Goal: Find specific page/section: Find specific page/section

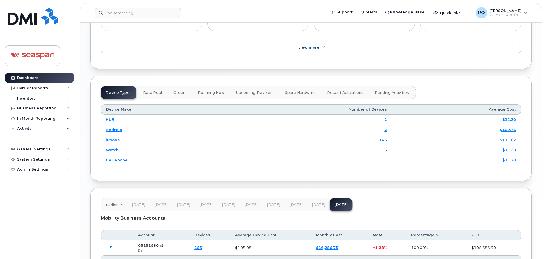
scroll to position [541, 0]
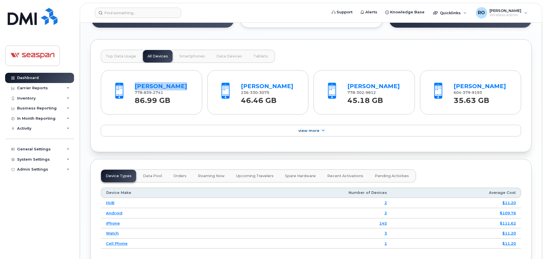
drag, startPoint x: 183, startPoint y: 86, endPoint x: 124, endPoint y: 87, distance: 58.4
click at [124, 87] on div "[PERSON_NAME] 778 839 2741 86.99 GB" at bounding box center [151, 92] width 91 height 38
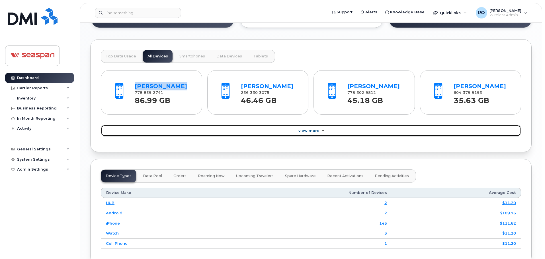
click at [313, 129] on span "View More" at bounding box center [308, 131] width 21 height 4
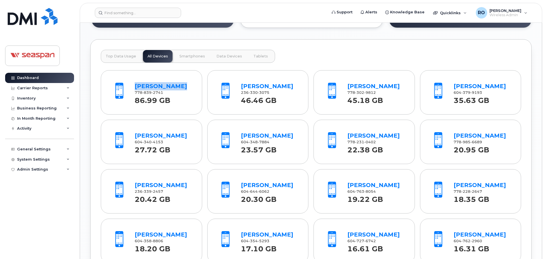
click at [193, 85] on div "[PERSON_NAME] 778 839 2741 86.99 GB" at bounding box center [163, 92] width 62 height 26
drag, startPoint x: 184, startPoint y: 86, endPoint x: 133, endPoint y: 89, distance: 50.5
click at [133, 89] on div "[PERSON_NAME] 778 839 2741 86.99 GB" at bounding box center [163, 92] width 62 height 26
click at [184, 86] on div "[PERSON_NAME]" at bounding box center [163, 86] width 57 height 8
drag, startPoint x: 141, startPoint y: 90, endPoint x: 131, endPoint y: 87, distance: 9.8
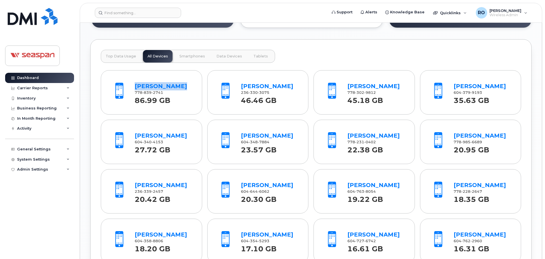
click at [131, 87] on div "[PERSON_NAME] 778 839 2741 86.99 GB" at bounding box center [151, 92] width 91 height 38
click at [188, 86] on div "[PERSON_NAME]" at bounding box center [163, 86] width 57 height 8
drag, startPoint x: 190, startPoint y: 86, endPoint x: 130, endPoint y: 86, distance: 60.1
click at [130, 86] on div "[PERSON_NAME] 778 839 2741 86.99 GB" at bounding box center [151, 92] width 91 height 38
click at [183, 86] on div "[PERSON_NAME]" at bounding box center [163, 86] width 57 height 8
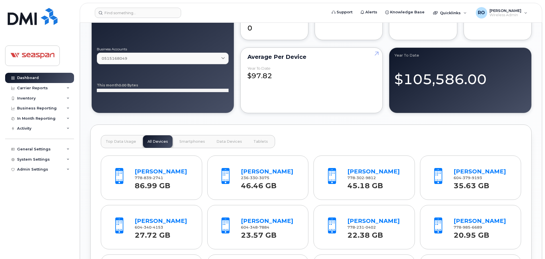
scroll to position [512, 0]
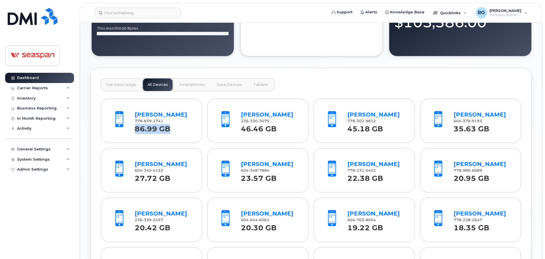
drag, startPoint x: 169, startPoint y: 131, endPoint x: 137, endPoint y: 130, distance: 32.2
click at [137, 130] on strong "86.99 GB" at bounding box center [153, 128] width 36 height 12
drag, startPoint x: 135, startPoint y: 130, endPoint x: 175, endPoint y: 128, distance: 39.9
click at [175, 128] on div "86.99 GB" at bounding box center [163, 129] width 57 height 10
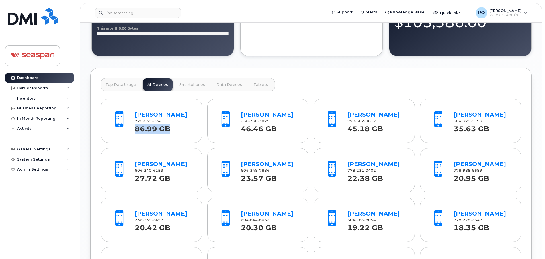
click at [174, 128] on div "86.99 GB" at bounding box center [163, 129] width 57 height 10
click at [169, 129] on strong "86.99 GB" at bounding box center [153, 128] width 36 height 12
drag, startPoint x: 171, startPoint y: 127, endPoint x: 133, endPoint y: 129, distance: 38.5
click at [133, 129] on div "[PERSON_NAME] 778 839 2741 86.99 GB" at bounding box center [163, 121] width 62 height 26
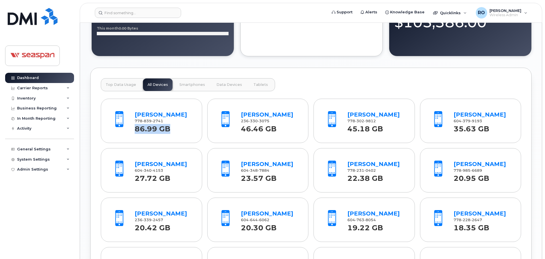
drag, startPoint x: 136, startPoint y: 129, endPoint x: 172, endPoint y: 128, distance: 35.3
click at [172, 128] on div "86.99 GB" at bounding box center [163, 129] width 57 height 10
drag, startPoint x: 172, startPoint y: 130, endPoint x: 135, endPoint y: 132, distance: 36.5
click at [135, 132] on div "86.99 GB" at bounding box center [163, 129] width 57 height 10
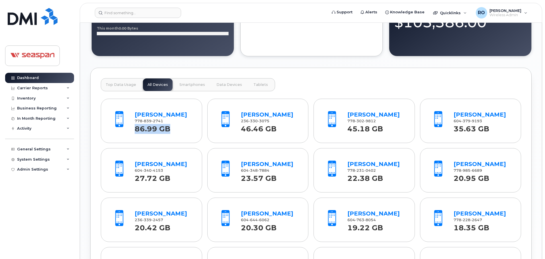
click at [135, 132] on strong "86.99 GB" at bounding box center [153, 128] width 36 height 12
drag, startPoint x: 134, startPoint y: 131, endPoint x: 172, endPoint y: 130, distance: 37.3
click at [172, 130] on div "86.99 GB" at bounding box center [163, 129] width 57 height 10
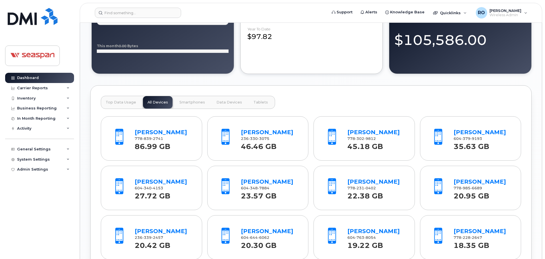
scroll to position [427, 0]
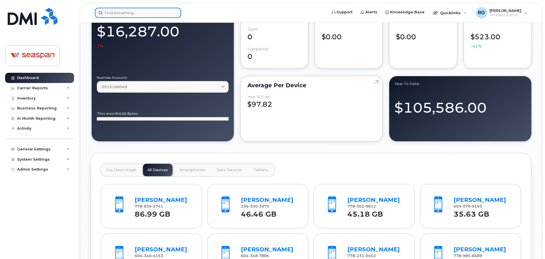
click at [140, 12] on input at bounding box center [138, 13] width 86 height 10
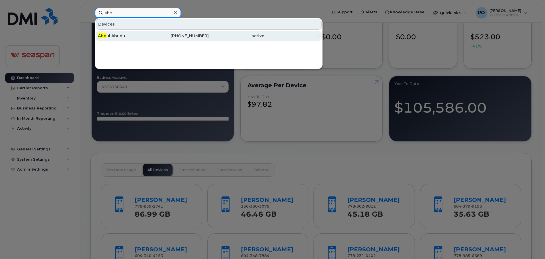
type input "abd"
click at [150, 34] on div "[PERSON_NAME]" at bounding box center [126, 36] width 56 height 6
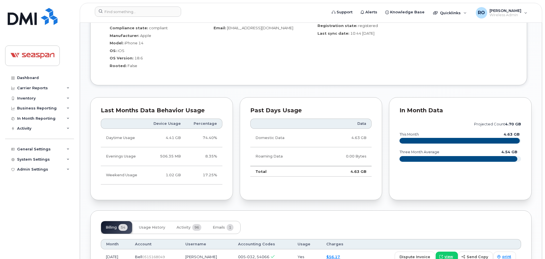
scroll to position [484, 0]
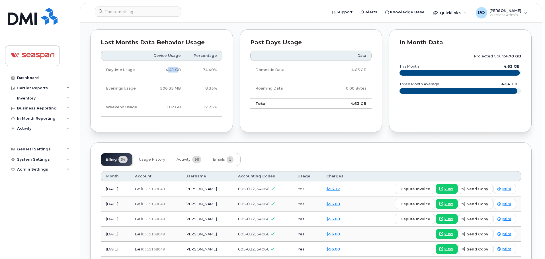
drag, startPoint x: 168, startPoint y: 70, endPoint x: 180, endPoint y: 70, distance: 12.0
click at [180, 70] on td "4.41 GB" at bounding box center [165, 70] width 40 height 19
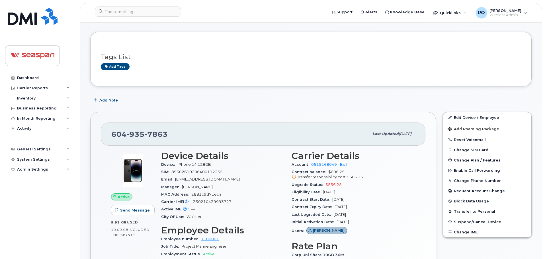
scroll to position [0, 0]
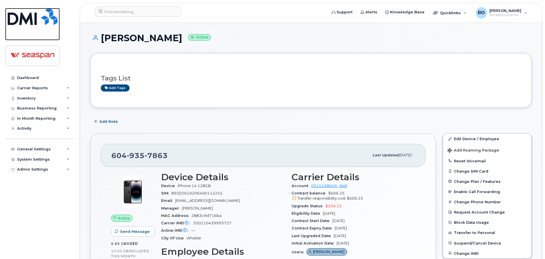
click at [32, 23] on img at bounding box center [33, 16] width 50 height 17
